Goal: Information Seeking & Learning: Learn about a topic

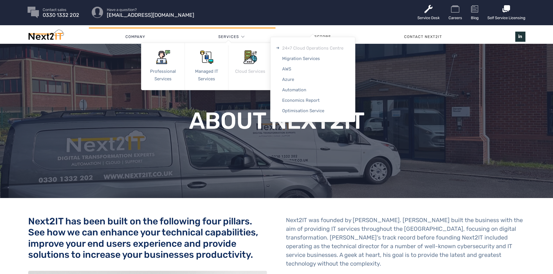
click at [291, 48] on link "24×7 Cloud Operations Centre" at bounding box center [312, 48] width 84 height 10
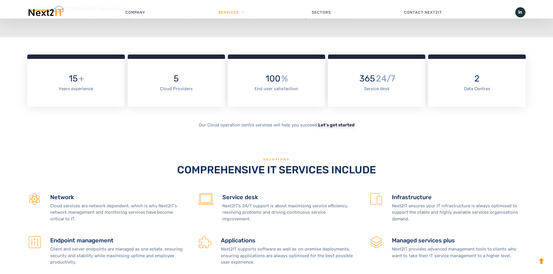
scroll to position [508, 0]
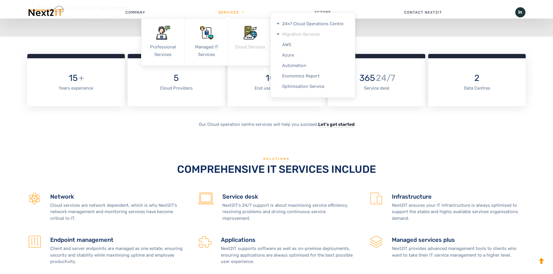
click at [287, 31] on link "Migration Services" at bounding box center [312, 34] width 84 height 10
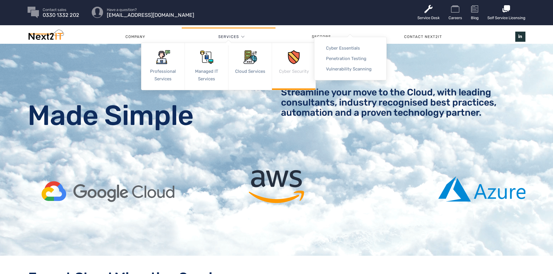
click at [292, 56] on img at bounding box center [294, 57] width 14 height 14
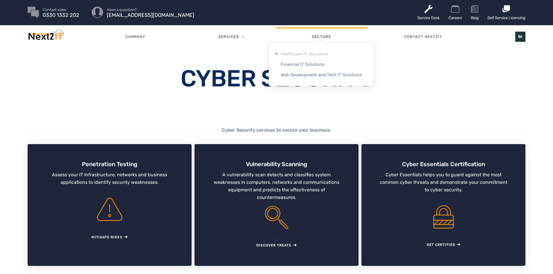
click at [314, 52] on link "Healthcare IT Solutions" at bounding box center [321, 54] width 104 height 10
